Goal: Information Seeking & Learning: Find specific fact

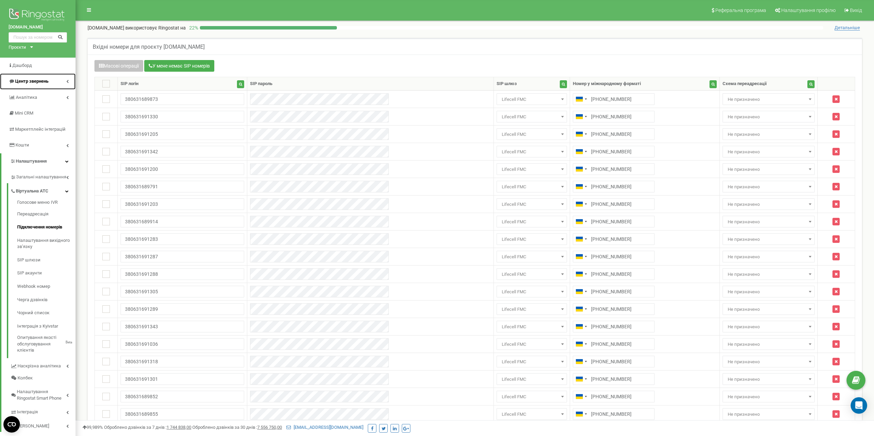
click at [34, 82] on span "Центр звернень" at bounding box center [31, 81] width 33 height 5
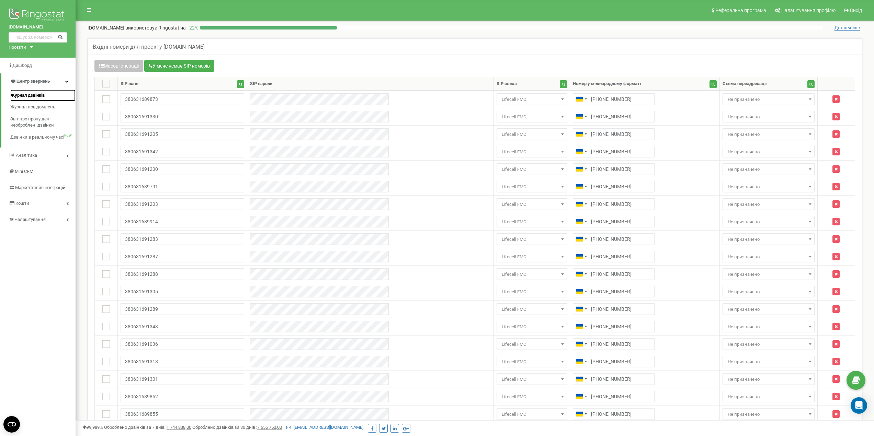
click at [31, 96] on span "Журнал дзвінків" at bounding box center [27, 95] width 34 height 7
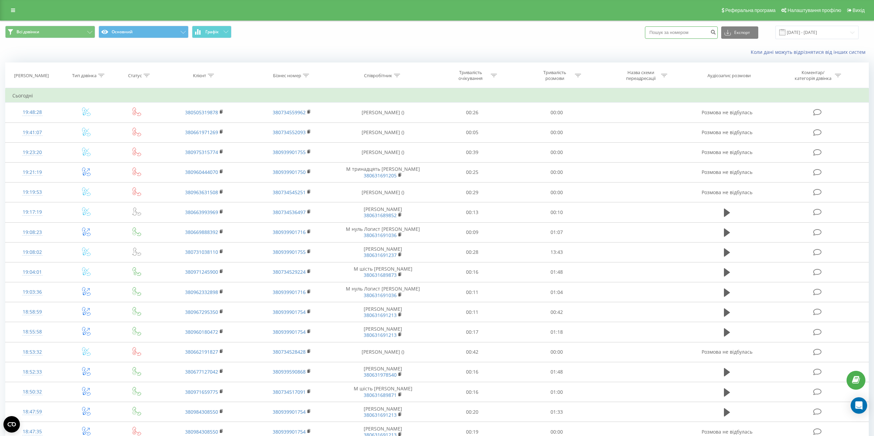
click at [681, 33] on input at bounding box center [681, 32] width 73 height 12
paste input "0671172609"
type input "0671172609"
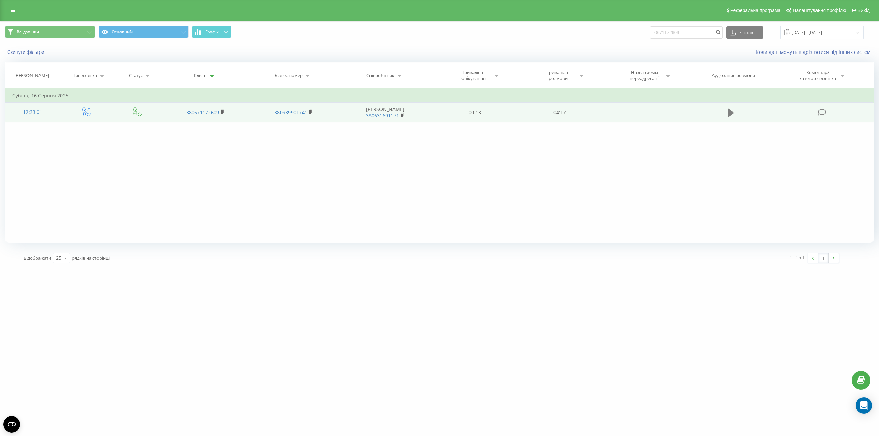
click at [730, 112] on icon at bounding box center [731, 113] width 6 height 8
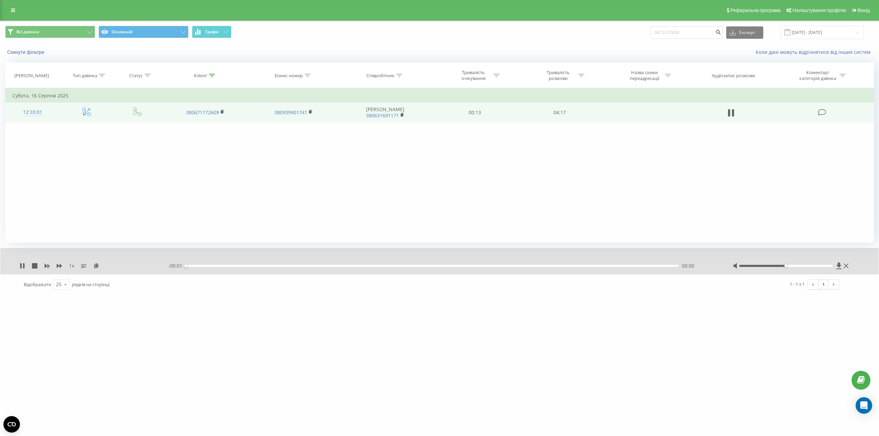
click at [26, 266] on div "1 x" at bounding box center [94, 266] width 149 height 7
click at [24, 266] on icon at bounding box center [23, 265] width 1 height 5
click at [838, 264] on icon at bounding box center [838, 266] width 5 height 7
drag, startPoint x: 689, startPoint y: 32, endPoint x: 625, endPoint y: 28, distance: 63.6
click at [625, 30] on div "Всі дзвінки Основний Графік 0671172609 Експорт .csv .xls .xlsx 20.05.2025 - 20.…" at bounding box center [439, 32] width 868 height 13
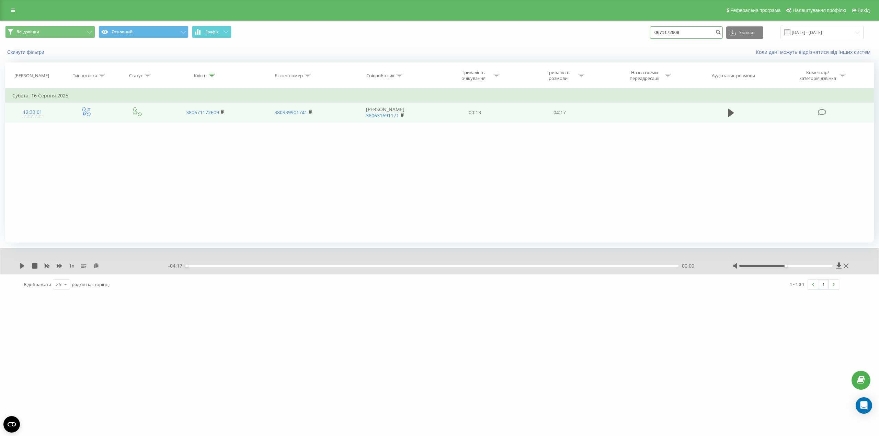
paste input "990101113"
type input "0990101113"
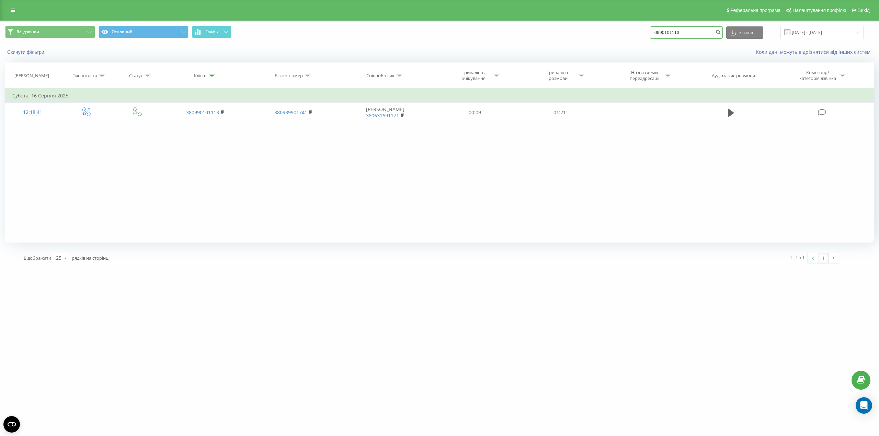
drag, startPoint x: 672, startPoint y: 34, endPoint x: 634, endPoint y: 28, distance: 38.1
click at [637, 28] on div "Всі дзвінки Основний Графік 0990101113 Експорт .csv .xls .xlsx 20.05.2025 - 20.…" at bounding box center [439, 32] width 868 height 13
paste input "505143380"
type input "0505143380"
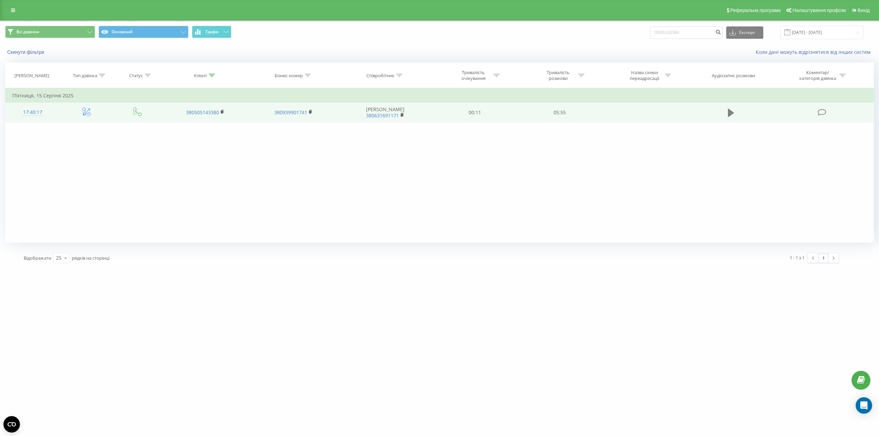
click at [728, 111] on icon at bounding box center [731, 113] width 6 height 10
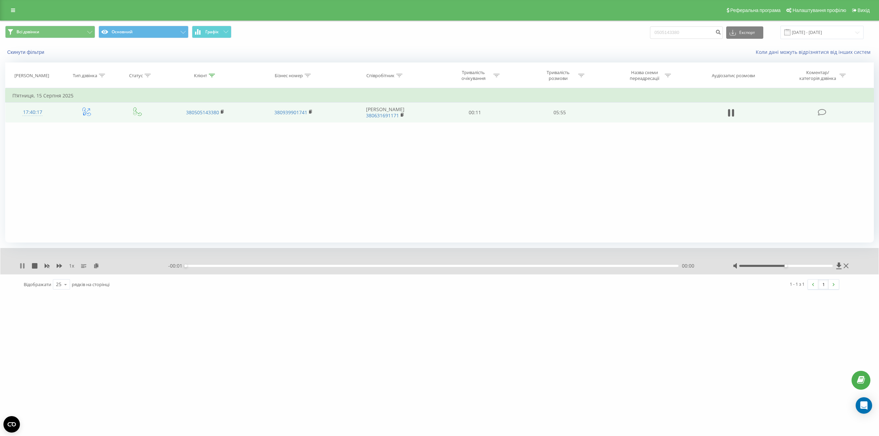
click at [23, 266] on icon at bounding box center [22, 265] width 5 height 5
click at [838, 264] on icon at bounding box center [838, 266] width 5 height 7
drag, startPoint x: 639, startPoint y: 30, endPoint x: 632, endPoint y: 30, distance: 7.2
click at [635, 30] on div "Всі дзвінки Основний Графік 0505143380 Експорт .csv .xls .xlsx 20.05.2025 - 20.…" at bounding box center [439, 32] width 868 height 13
paste input "977920393"
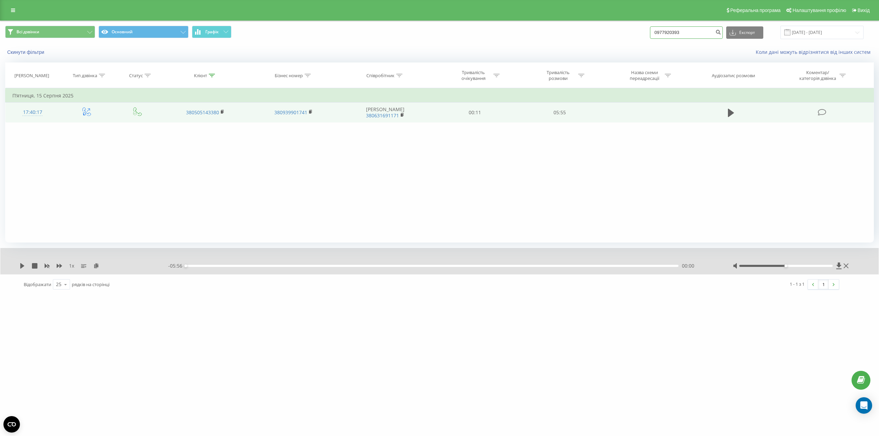
type input "0977920393"
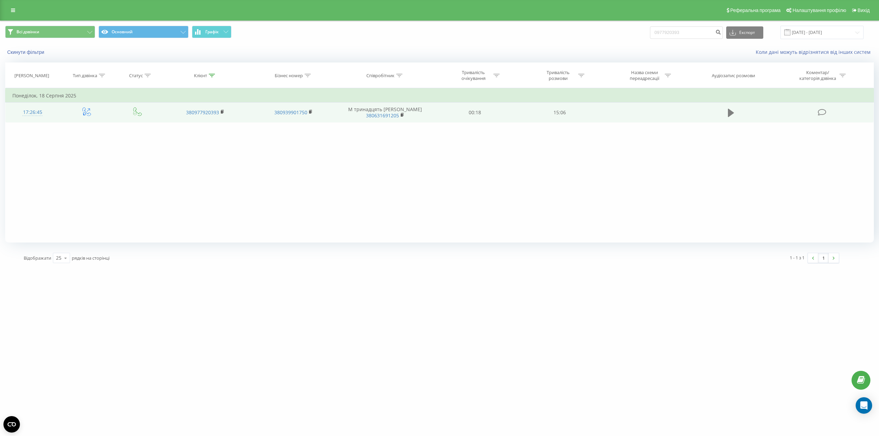
click at [728, 110] on icon at bounding box center [731, 113] width 6 height 8
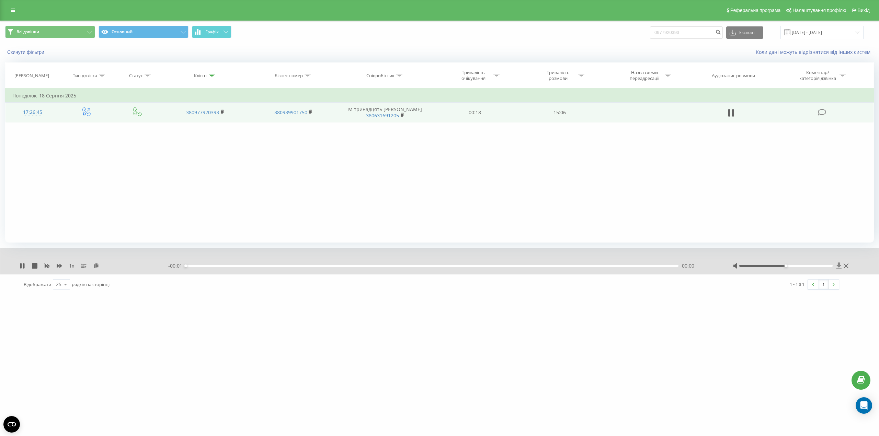
click at [839, 264] on icon at bounding box center [838, 266] width 5 height 7
click at [840, 265] on icon at bounding box center [838, 266] width 5 height 7
drag, startPoint x: 679, startPoint y: 29, endPoint x: 635, endPoint y: 28, distance: 43.3
click at [636, 28] on div "Всі дзвінки Основний Графік 0977920393 Експорт .csv .xls .xlsx 20.05.2025 - 20.…" at bounding box center [439, 32] width 868 height 13
paste input "57044765"
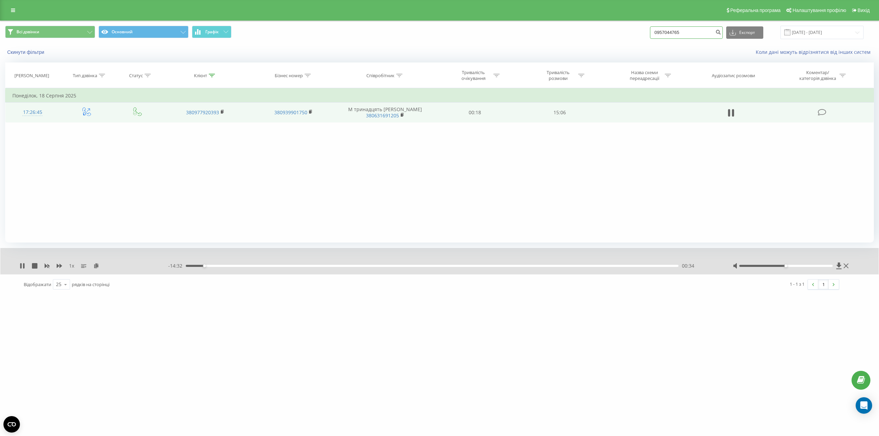
type input "0957044765"
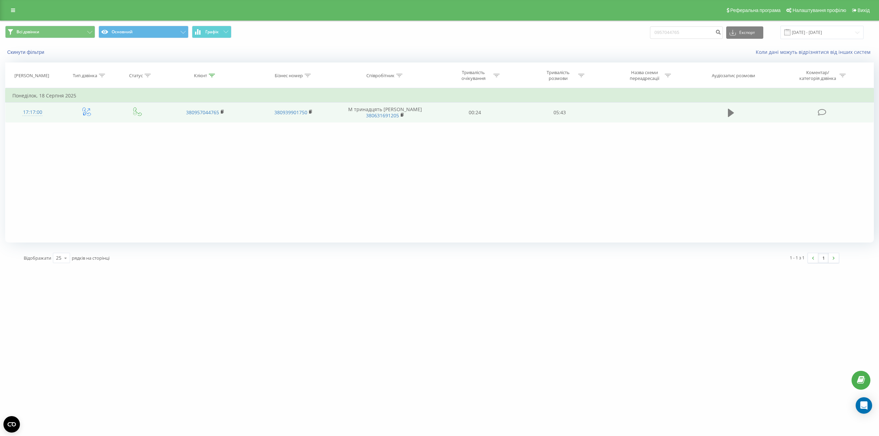
click at [732, 114] on icon at bounding box center [731, 113] width 6 height 8
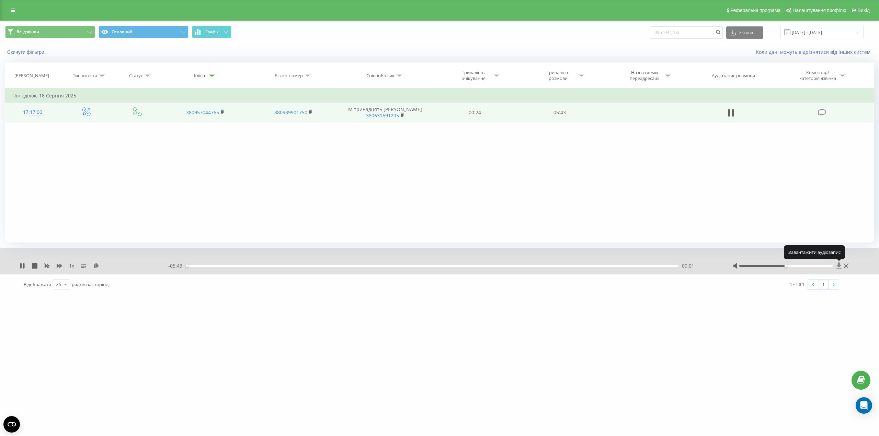
click at [838, 266] on icon at bounding box center [838, 266] width 5 height 7
click at [21, 264] on icon at bounding box center [20, 265] width 1 height 5
drag, startPoint x: 693, startPoint y: 30, endPoint x: 626, endPoint y: 30, distance: 66.6
click at [626, 30] on div "Всі дзвінки Основний Графік 0957044765 Експорт .csv .xls .xlsx 20.05.2025 - 20.…" at bounding box center [439, 32] width 868 height 13
paste input "66001952"
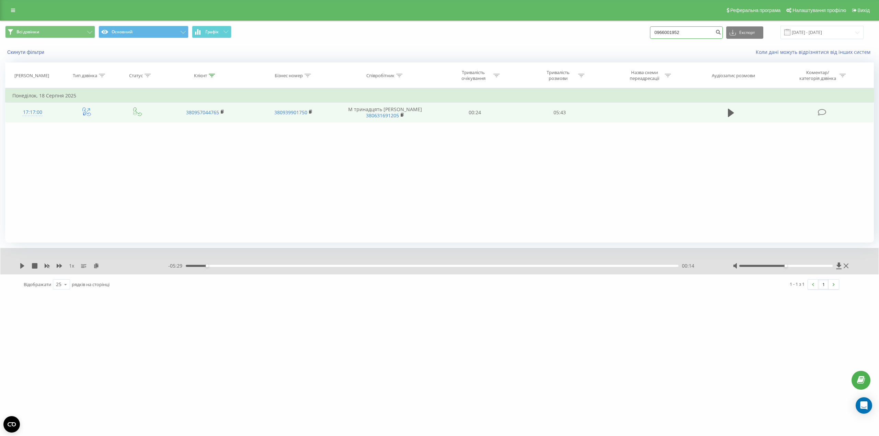
type input "0966001952"
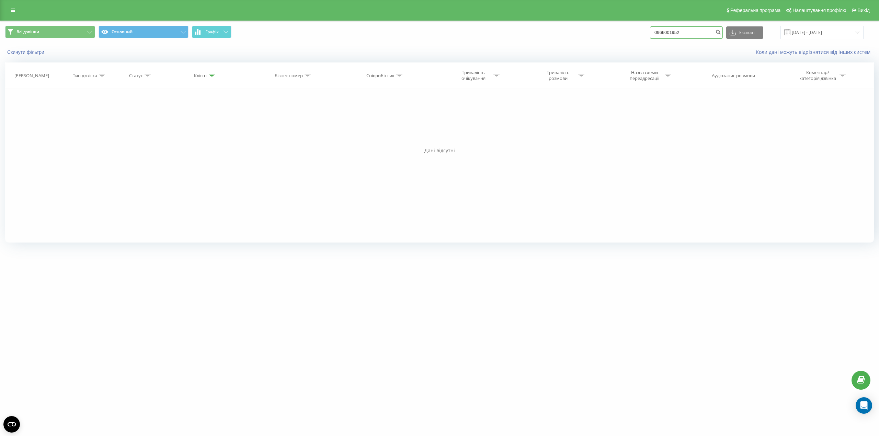
drag, startPoint x: 684, startPoint y: 31, endPoint x: 630, endPoint y: 33, distance: 53.9
click at [631, 33] on div "Всі дзвінки Основний Графік 0966001952 Експорт .csv .xls .xlsx 20.05.2025 - 20.…" at bounding box center [439, 32] width 868 height 13
paste input "677399549"
type input "0677399549"
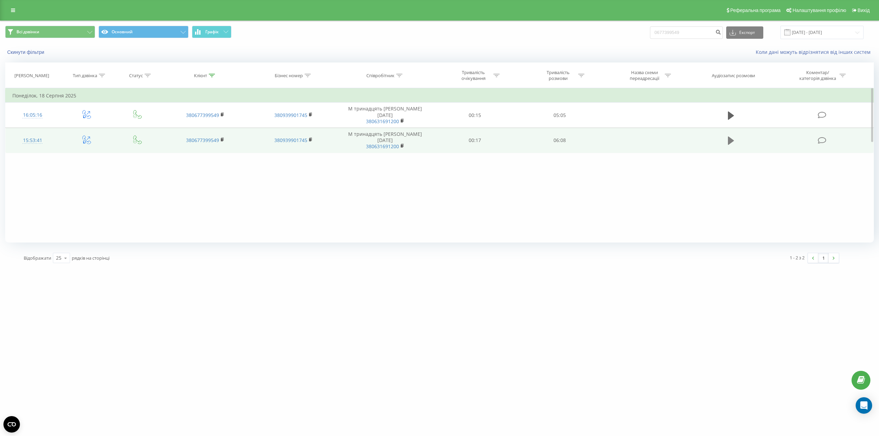
click at [733, 136] on icon at bounding box center [731, 141] width 6 height 10
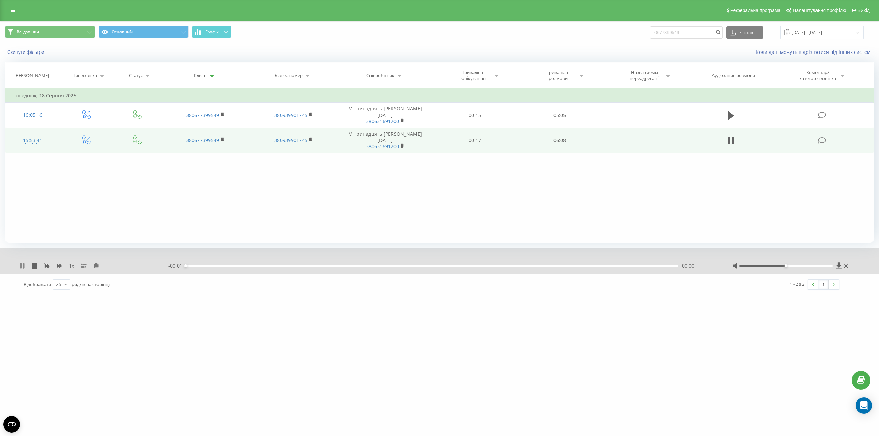
click at [24, 267] on icon at bounding box center [23, 265] width 1 height 5
click at [837, 264] on icon at bounding box center [839, 266] width 6 height 7
drag, startPoint x: 671, startPoint y: 32, endPoint x: 630, endPoint y: 31, distance: 41.5
click at [630, 31] on div "Всі дзвінки Основний Графік 0677399549 Експорт .csv .xls .xlsx [DATE] - [DATE]" at bounding box center [439, 32] width 868 height 13
paste input "5932900"
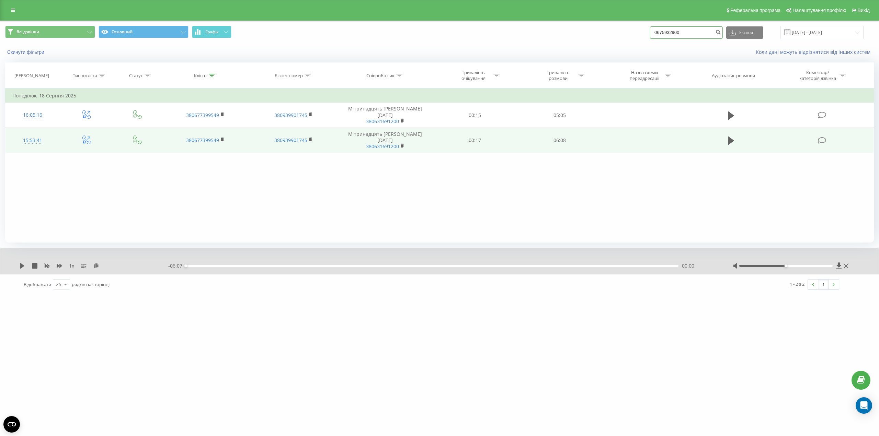
type input "0675932900"
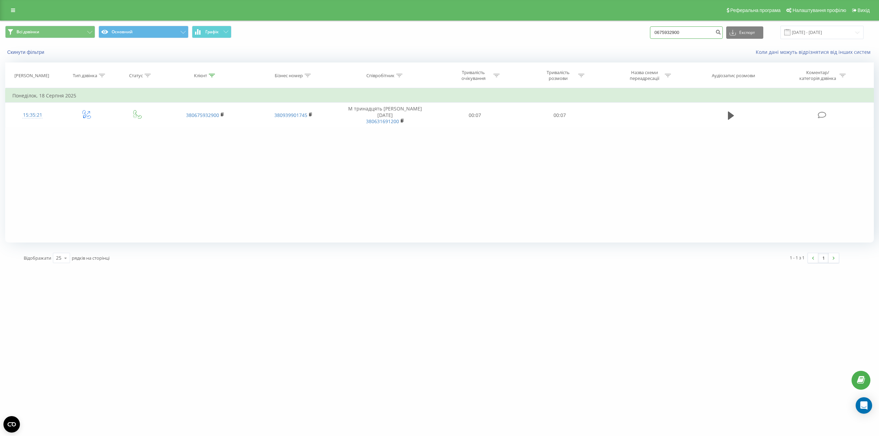
drag, startPoint x: 649, startPoint y: 30, endPoint x: 635, endPoint y: 31, distance: 13.8
click at [634, 31] on div "Всі дзвінки Основний Графік 0675932900 Експорт .csv .xls .xlsx 20.05.2025 - 20.…" at bounding box center [439, 32] width 868 height 13
paste input "983420505"
type input "0983420505"
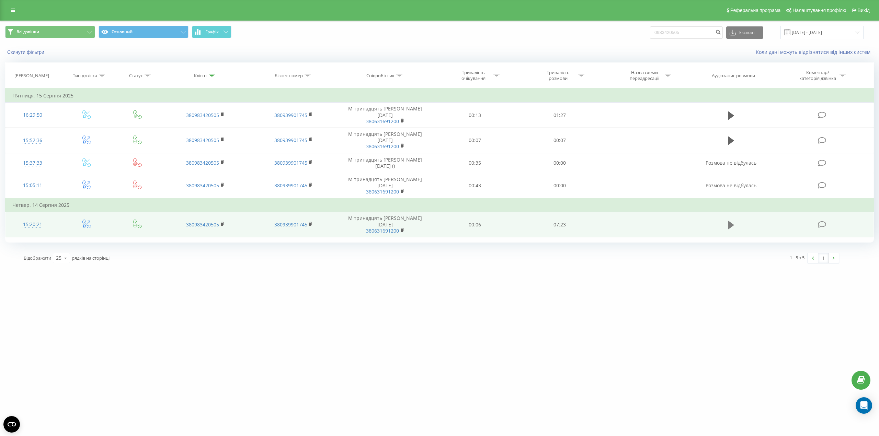
drag, startPoint x: 720, startPoint y: 208, endPoint x: 726, endPoint y: 207, distance: 6.0
click at [722, 212] on td at bounding box center [730, 224] width 81 height 25
click at [726, 220] on button at bounding box center [731, 225] width 10 height 10
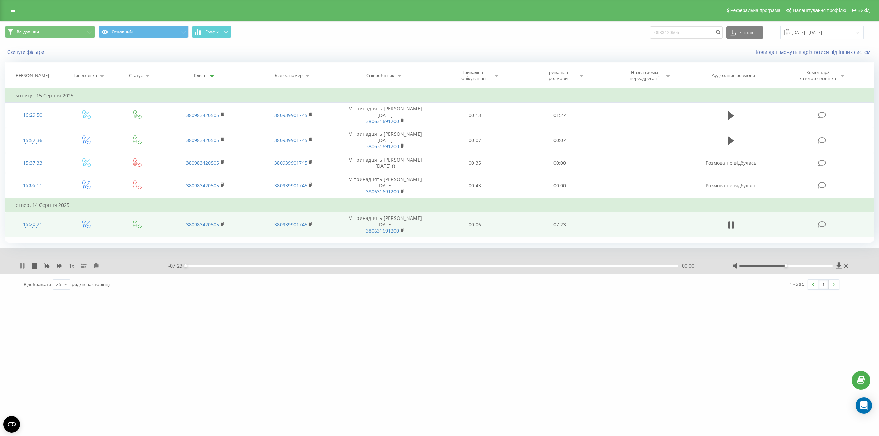
click at [23, 265] on icon at bounding box center [22, 265] width 5 height 5
click at [838, 266] on icon at bounding box center [838, 266] width 5 height 7
drag, startPoint x: 693, startPoint y: 30, endPoint x: 632, endPoint y: 26, distance: 61.2
click at [632, 26] on div "Всі дзвінки Основний Графік 0983420505 Експорт .csv .xls .xlsx 20.05.2025 - 20.…" at bounding box center [439, 32] width 868 height 13
paste input "671216854"
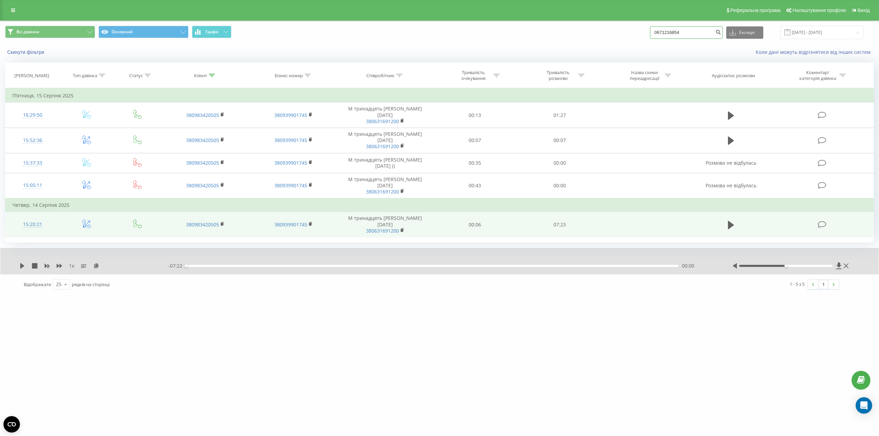
type input "0671216854"
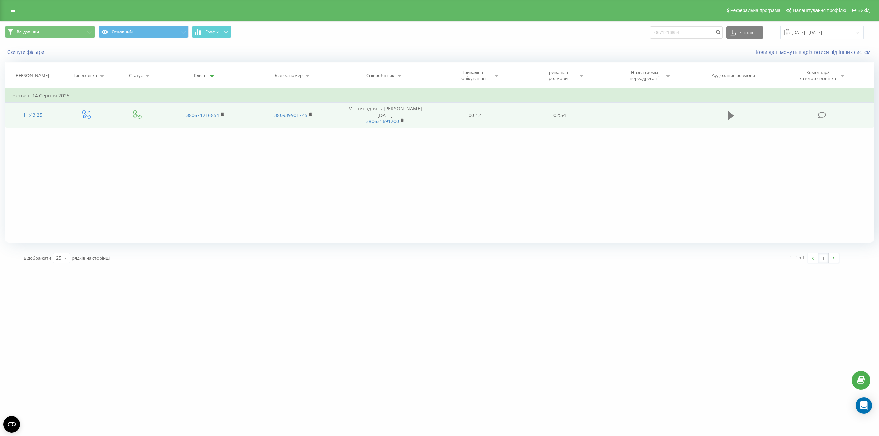
click at [727, 112] on button at bounding box center [731, 116] width 10 height 10
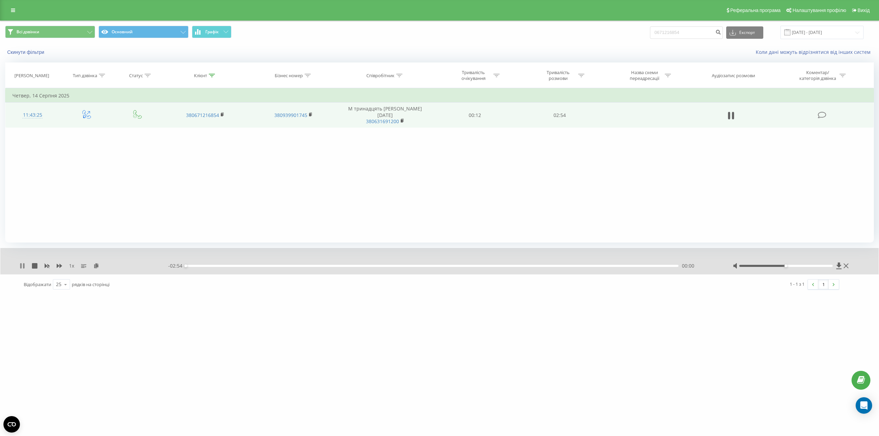
click at [24, 266] on icon at bounding box center [22, 265] width 5 height 5
click at [838, 265] on icon at bounding box center [838, 266] width 5 height 7
drag, startPoint x: 688, startPoint y: 34, endPoint x: 645, endPoint y: 33, distance: 42.9
click at [645, 30] on div "Всі дзвінки Основний Графік 0671216854 Експорт .csv .xls .xlsx 20.05.2025 - 20.…" at bounding box center [439, 32] width 868 height 13
paste input "961611330"
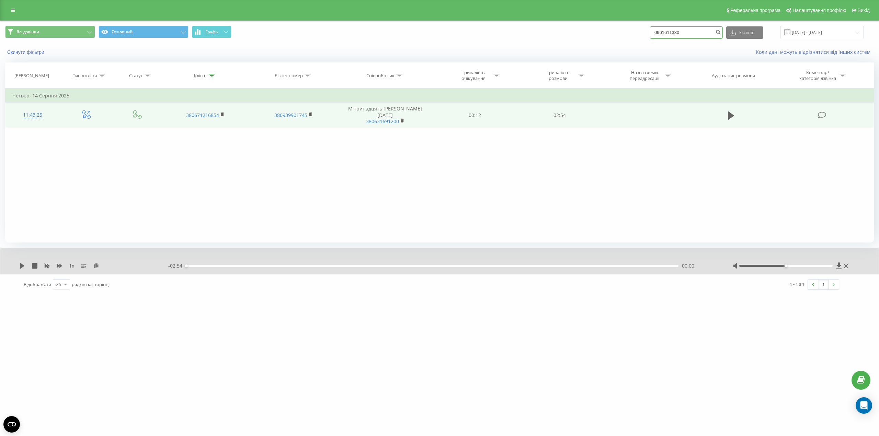
type input "0961611330"
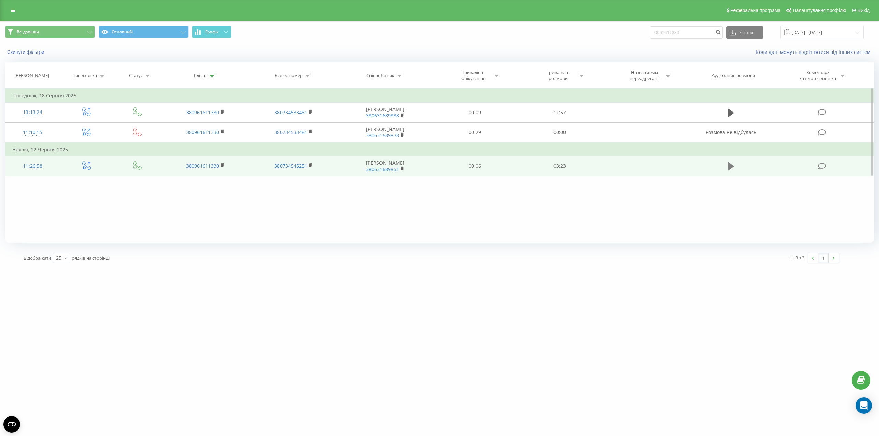
click at [728, 166] on icon at bounding box center [731, 166] width 6 height 8
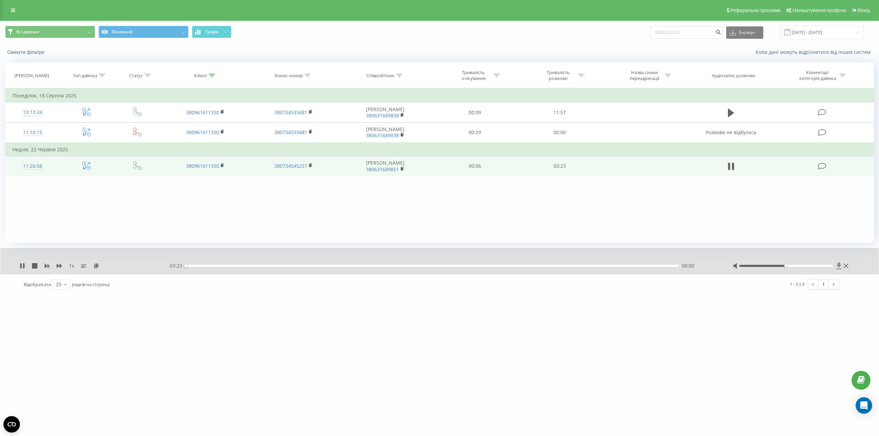
click at [838, 265] on icon at bounding box center [838, 266] width 5 height 7
drag, startPoint x: 679, startPoint y: 32, endPoint x: 615, endPoint y: 36, distance: 63.7
click at [617, 36] on div "Всі дзвінки Основний Графік 0961611330 Експорт .csv .xls .xlsx 20.05.2025 - 20.…" at bounding box center [439, 32] width 868 height 13
paste input "689055779"
type input "0689055779"
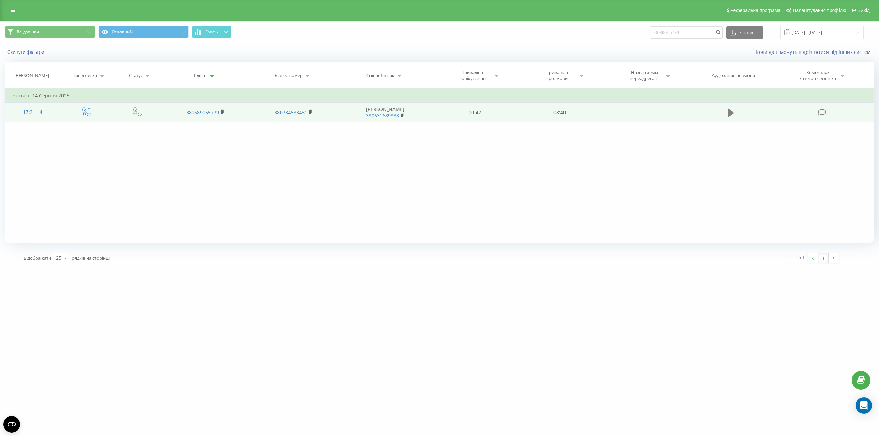
click at [732, 113] on icon at bounding box center [731, 113] width 6 height 8
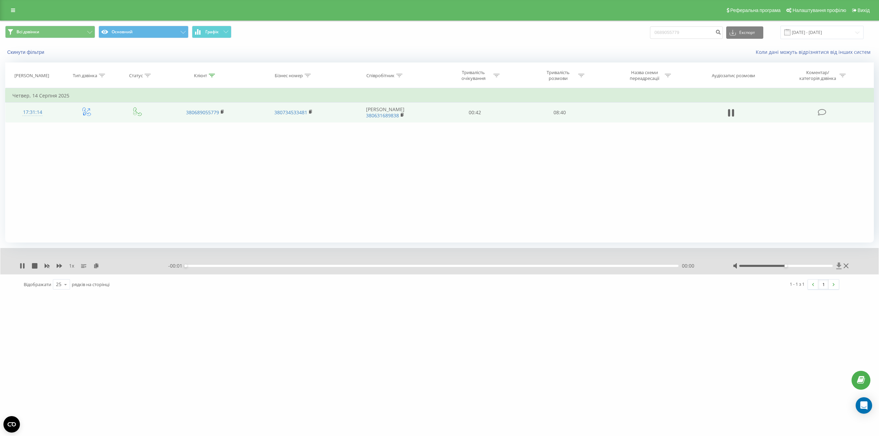
click at [839, 265] on icon at bounding box center [838, 266] width 5 height 7
drag, startPoint x: 645, startPoint y: 28, endPoint x: 630, endPoint y: 29, distance: 14.8
click at [630, 28] on div "Всі дзвінки Основний Графік 0689055779 Експорт .csv .xls .xlsx [DATE] - [DATE]" at bounding box center [439, 32] width 868 height 13
paste input "77302002"
type input "0677302002"
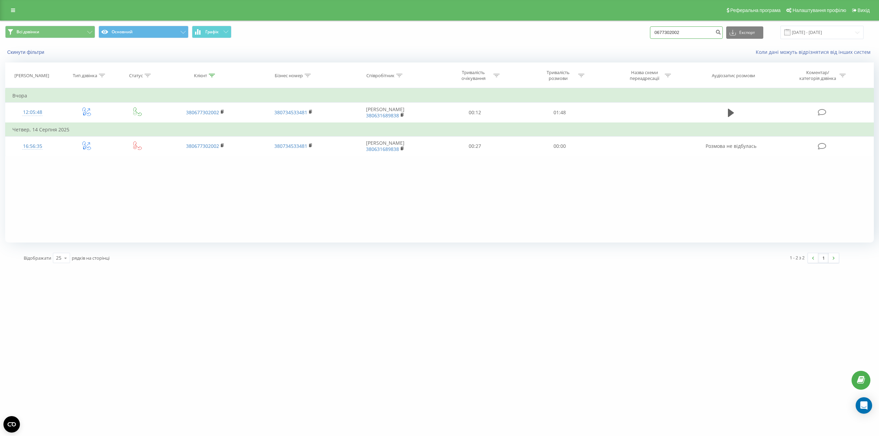
drag, startPoint x: 686, startPoint y: 30, endPoint x: 624, endPoint y: 33, distance: 61.5
click at [624, 33] on div "Всі дзвінки Основний Графік 0677302002 Експорт .csv .xls .xlsx [DATE] - [DATE]" at bounding box center [439, 32] width 868 height 13
paste input "968721701"
type input "0968721701"
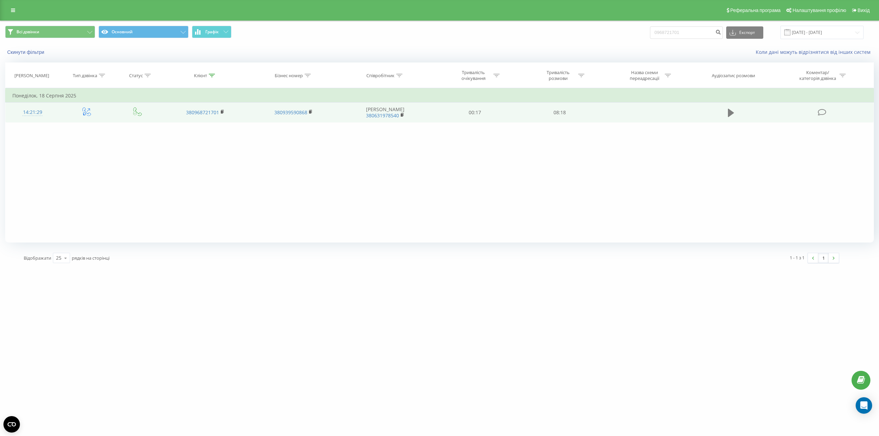
click at [732, 114] on icon at bounding box center [731, 113] width 6 height 8
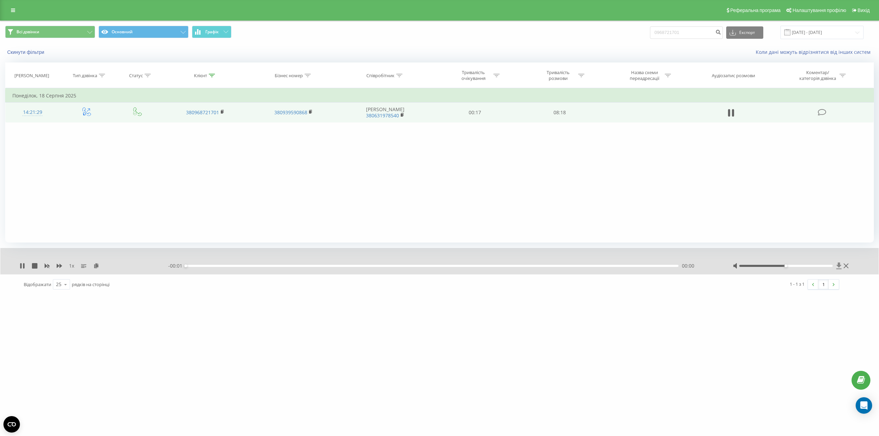
click at [838, 267] on icon at bounding box center [839, 266] width 6 height 7
drag, startPoint x: 694, startPoint y: 28, endPoint x: 635, endPoint y: 32, distance: 59.2
click at [635, 32] on div "Всі дзвінки Основний Графік 0968721701 Експорт .csv .xls .xlsx 20.05.2025 - 20.…" at bounding box center [439, 32] width 868 height 13
paste input "675375672"
type input "0675375672"
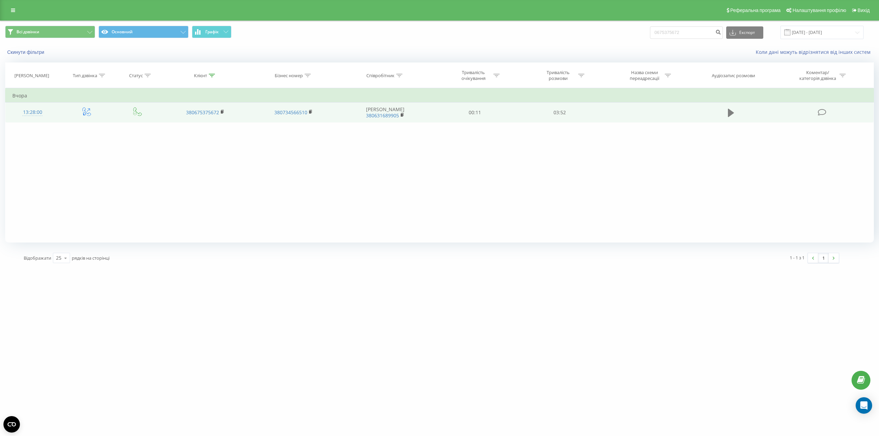
click at [729, 114] on icon at bounding box center [731, 113] width 6 height 8
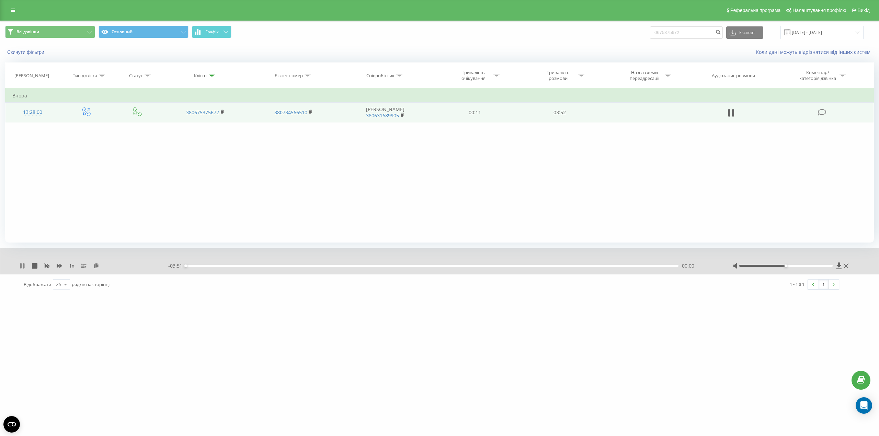
click at [21, 267] on icon at bounding box center [20, 265] width 1 height 5
click at [838, 264] on icon at bounding box center [838, 266] width 5 height 7
drag, startPoint x: 667, startPoint y: 32, endPoint x: 631, endPoint y: 31, distance: 36.1
click at [638, 31] on div "Всі дзвінки Основний Графік 0675375672 Експорт .csv .xls .xlsx 20.05.2025 - 20.…" at bounding box center [439, 32] width 868 height 13
paste input "6955335"
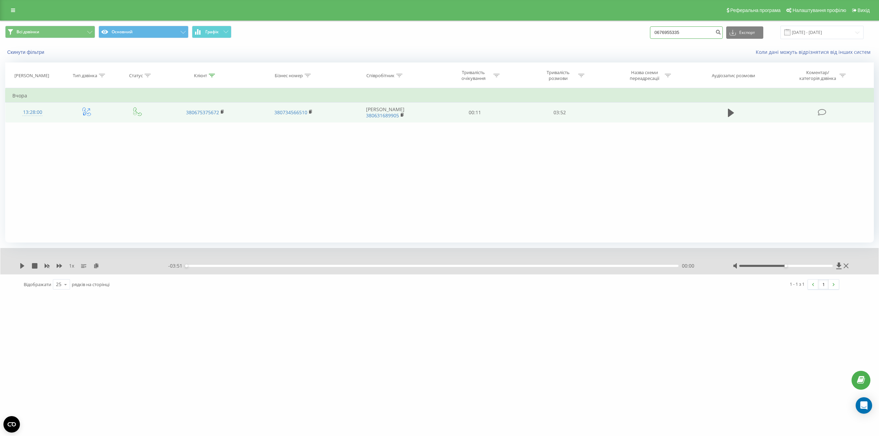
type input "0676955335"
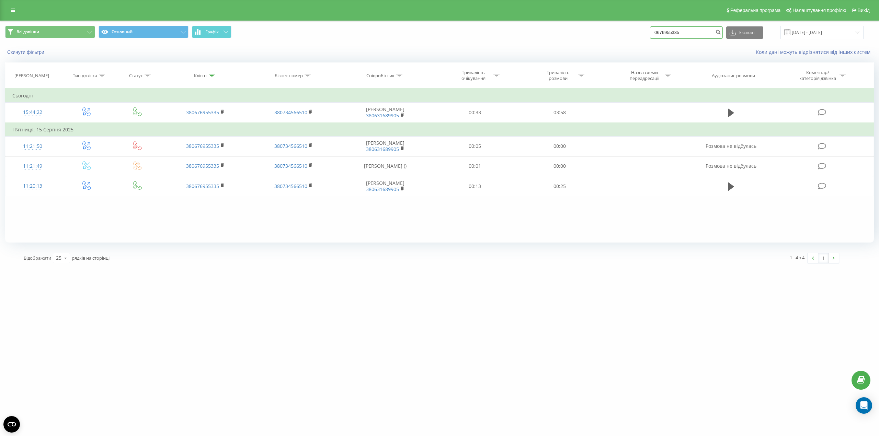
drag, startPoint x: 691, startPoint y: 34, endPoint x: 640, endPoint y: 35, distance: 50.8
click at [642, 35] on div "Всі дзвінки Основний Графік 0676955335 Експорт .csv .xls .xlsx 20.05.2025 - 20.…" at bounding box center [439, 32] width 868 height 13
paste input "0660690854"
type input "0660690854"
drag, startPoint x: 697, startPoint y: 33, endPoint x: 633, endPoint y: 33, distance: 63.9
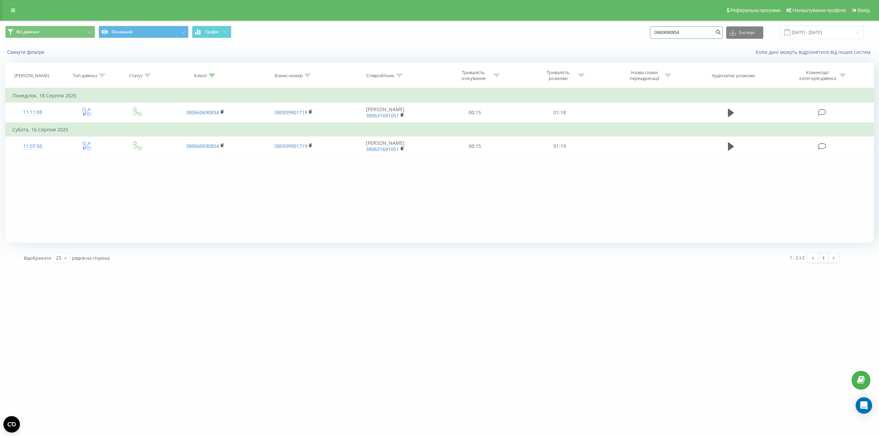
click at [634, 33] on div "Всі дзвінки Основний Графік 0660690854 Експорт .csv .xls .xlsx [DATE] - [DATE]" at bounding box center [439, 32] width 868 height 13
paste input "6771002"
type input "0666771002"
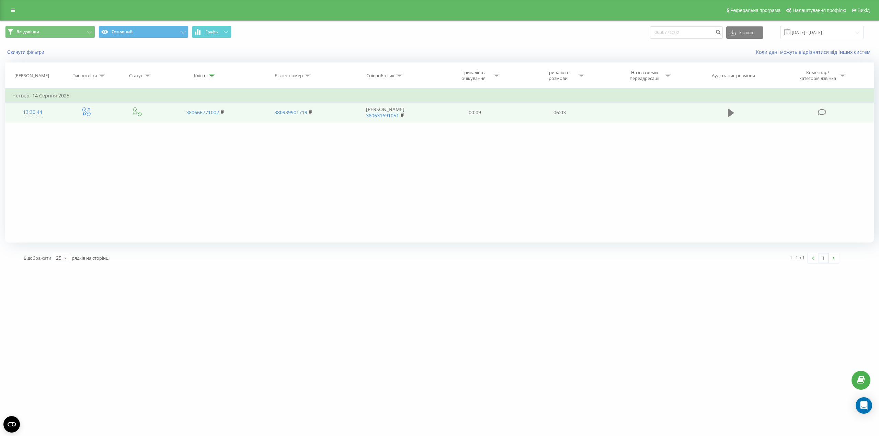
click at [726, 113] on button at bounding box center [731, 113] width 10 height 10
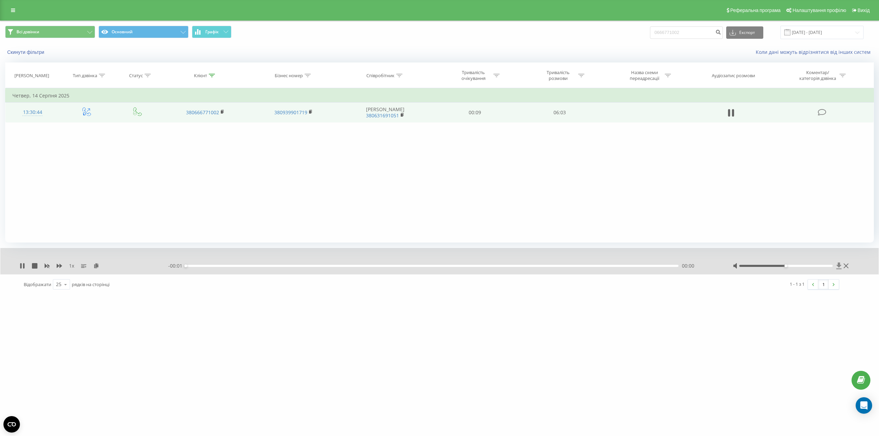
click at [839, 265] on icon at bounding box center [838, 266] width 5 height 7
drag, startPoint x: 697, startPoint y: 35, endPoint x: 640, endPoint y: 35, distance: 57.3
click at [644, 32] on div "Всі дзвінки Основний Графік 0666771002 Експорт .csv .xls .xlsx [DATE] - [DATE]" at bounding box center [439, 32] width 868 height 13
paste input "73269639"
type input "0673269639"
